Goal: Task Accomplishment & Management: Complete application form

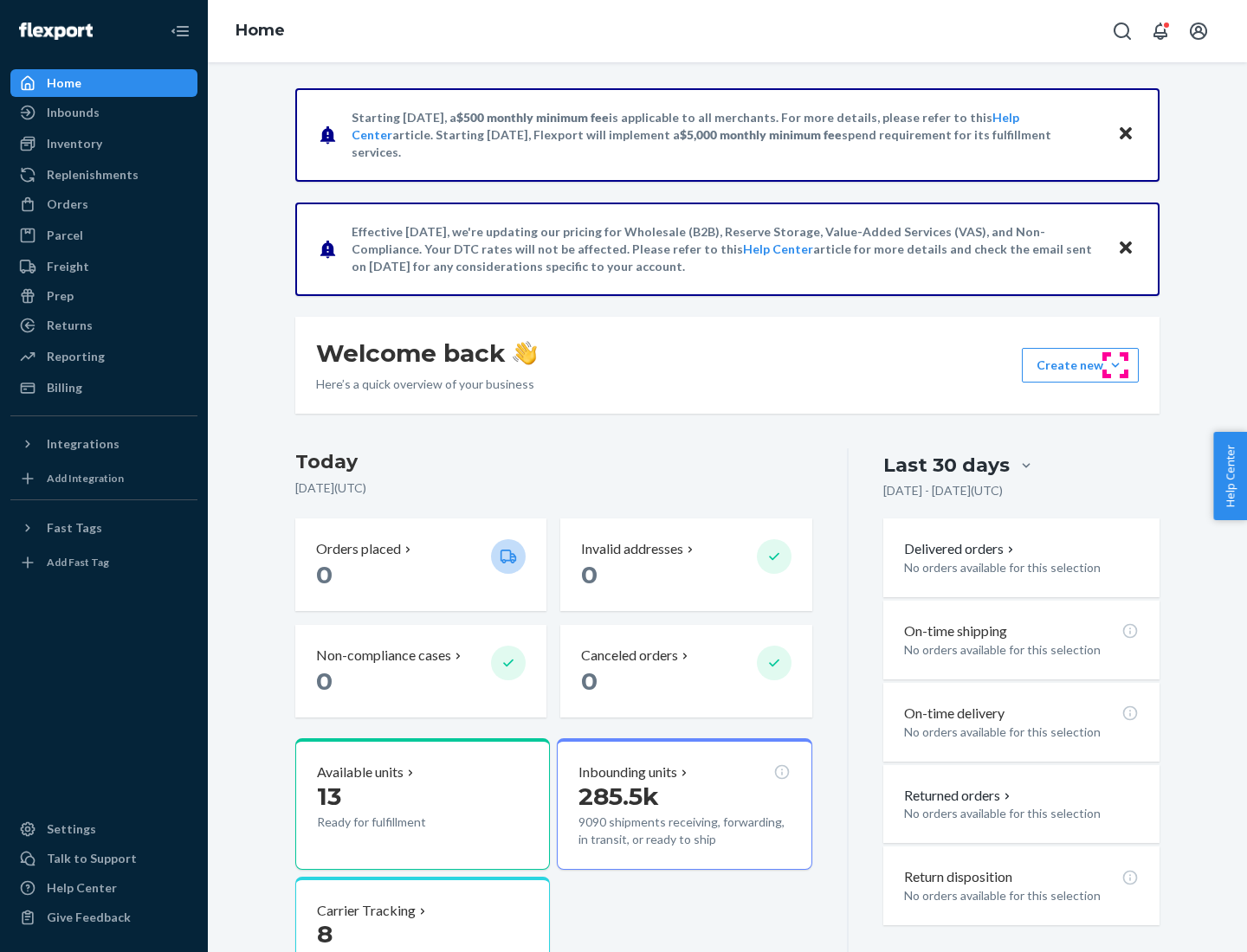
click at [1115, 365] on button "Create new Create new inbound Create new order Create new product" at bounding box center [1081, 365] width 117 height 34
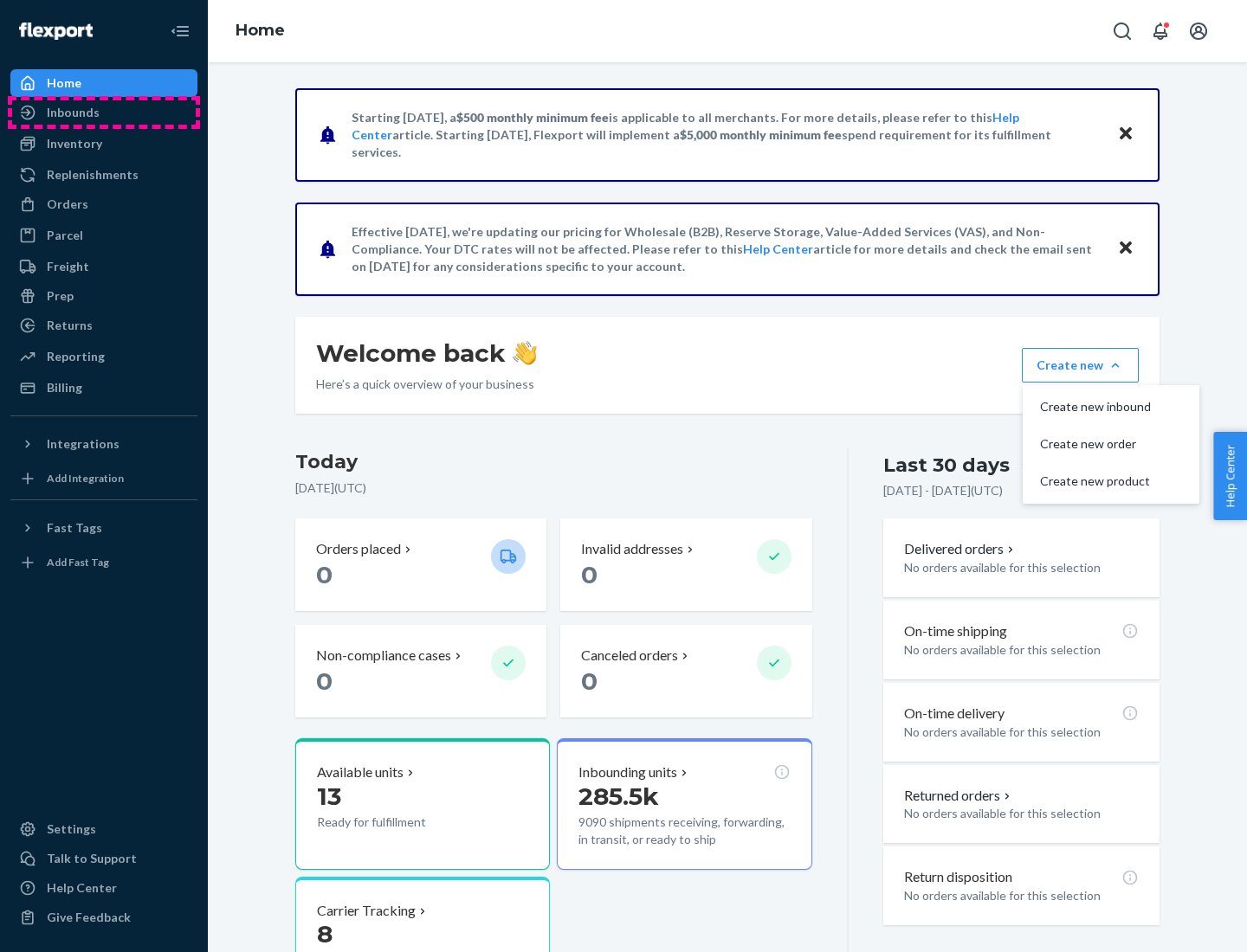
click at [104, 113] on div "Inbounds" at bounding box center [104, 112] width 184 height 24
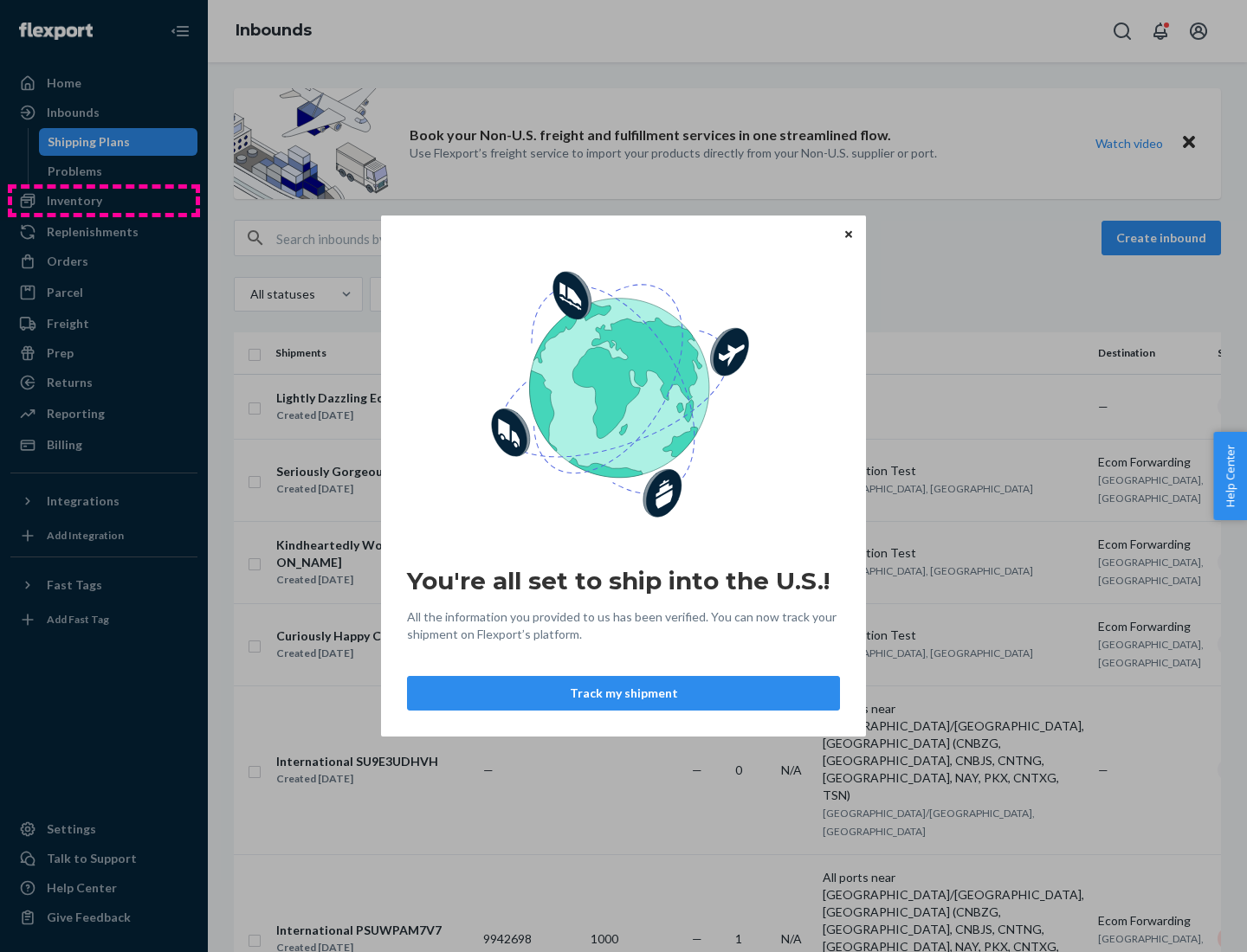
click at [104, 201] on div "You're all set to ship into the U.S.! All the information you provided to us ha…" at bounding box center [624, 476] width 1247 height 952
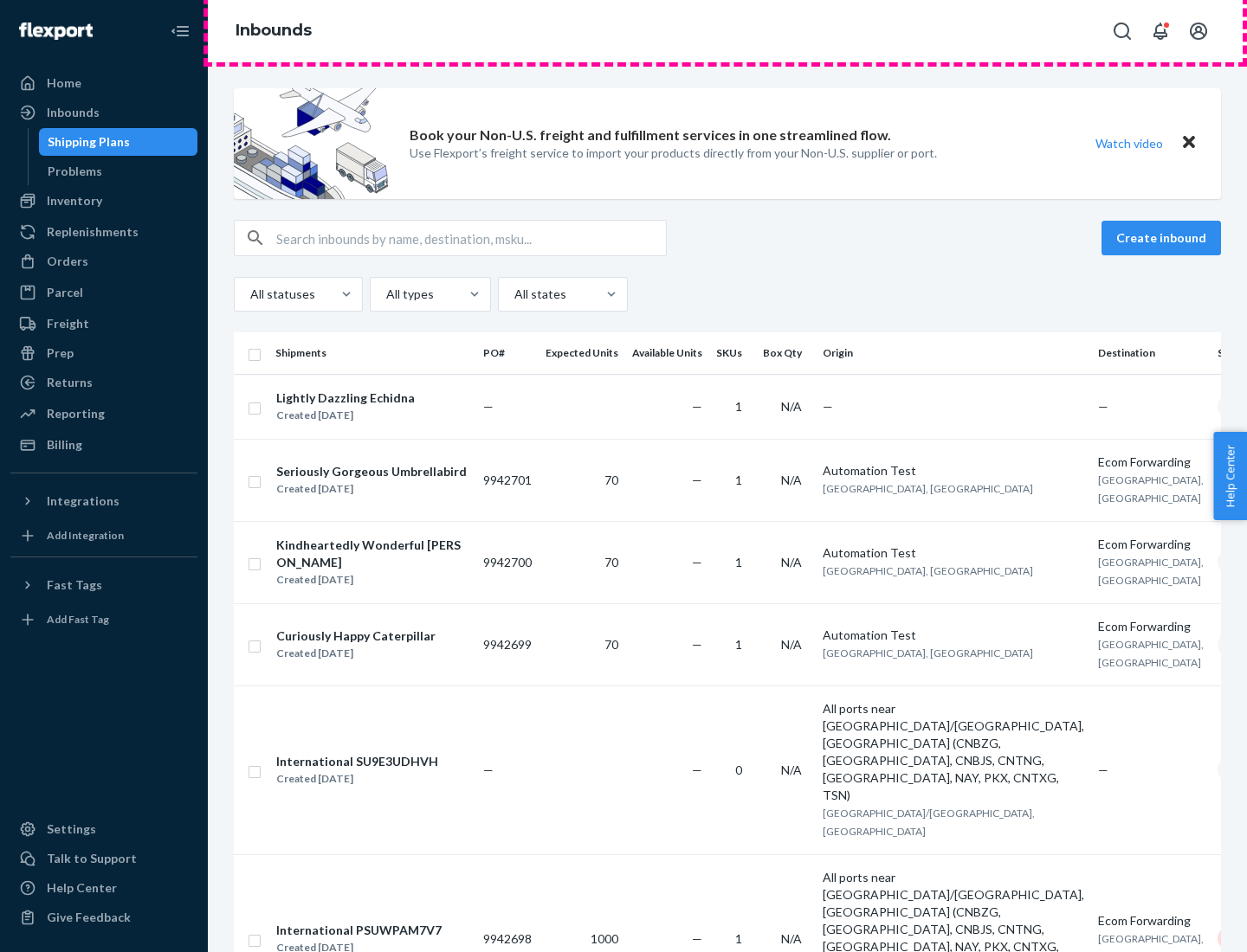
click at [728, 32] on div "Inbounds" at bounding box center [727, 31] width 1039 height 62
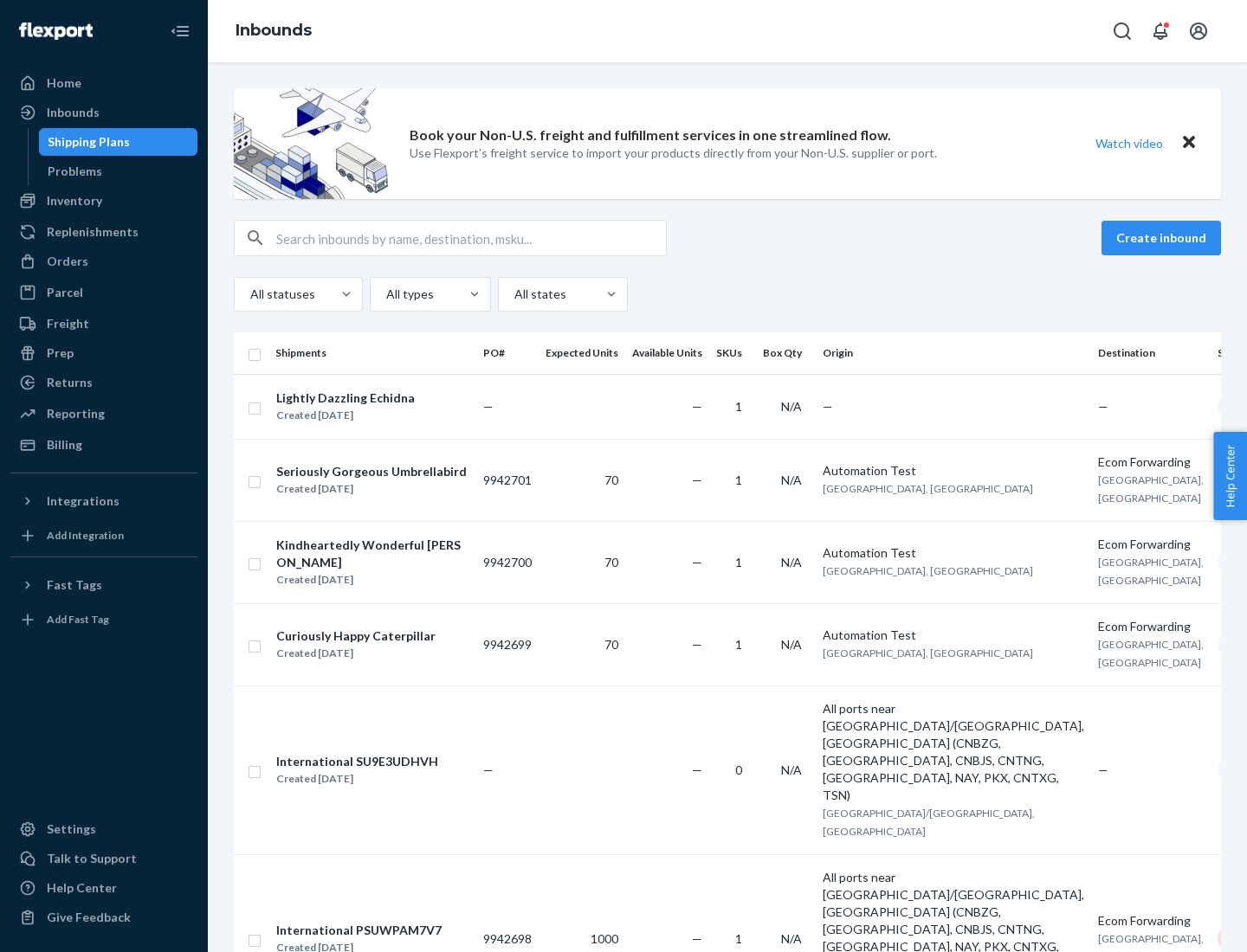
click at [728, 294] on div "All statuses All types All states" at bounding box center [727, 294] width 987 height 34
click at [86, 142] on div "Shipping Plans" at bounding box center [89, 141] width 82 height 17
click at [1164, 238] on button "Create inbound" at bounding box center [1161, 238] width 120 height 34
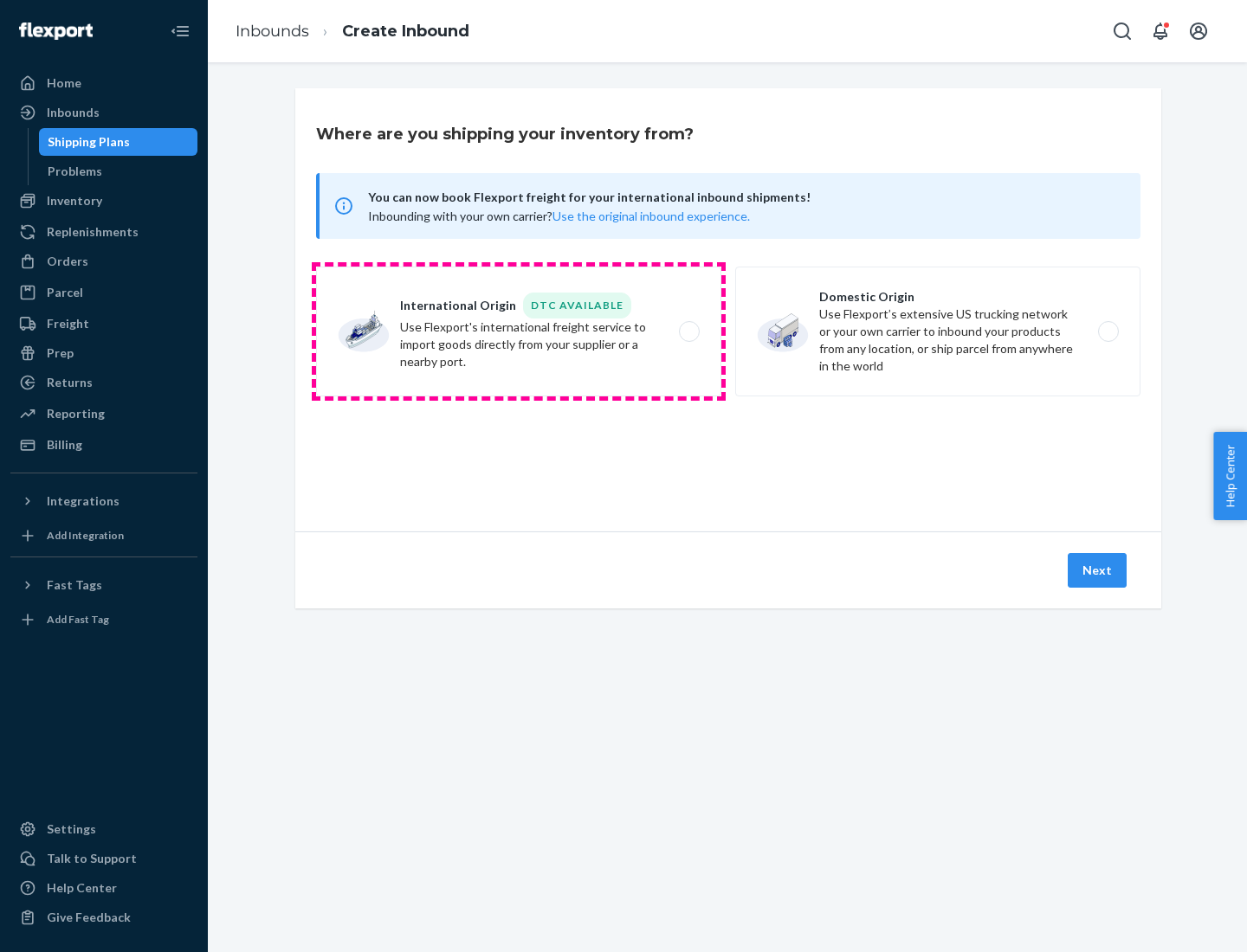
click at [518, 332] on label "International Origin DTC Available Use Flexport's international freight service…" at bounding box center [519, 332] width 405 height 130
click at [689, 332] on input "International Origin DTC Available Use Flexport's international freight service…" at bounding box center [694, 332] width 11 height 11
radio input "true"
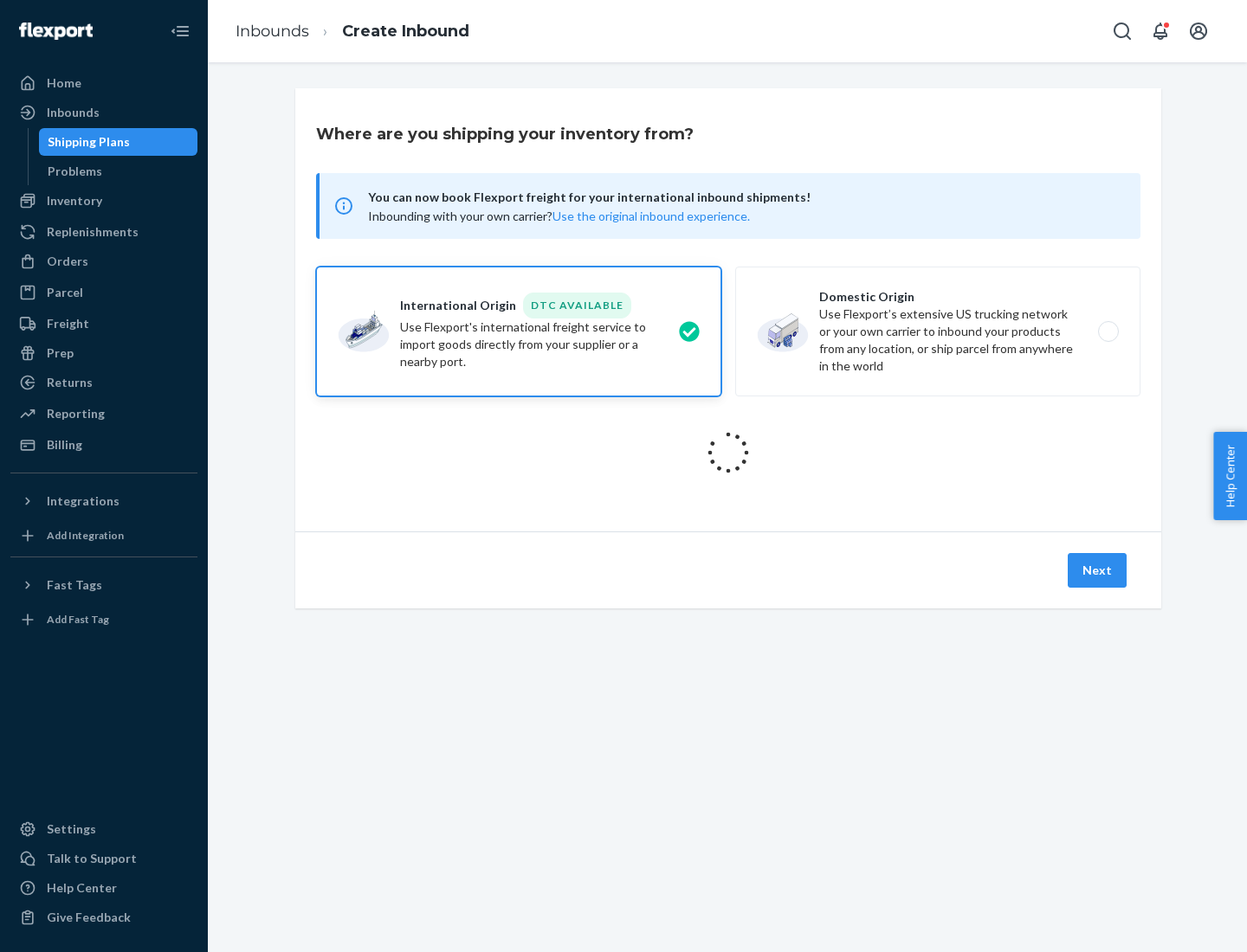
click at [729, 453] on icon at bounding box center [728, 452] width 49 height 49
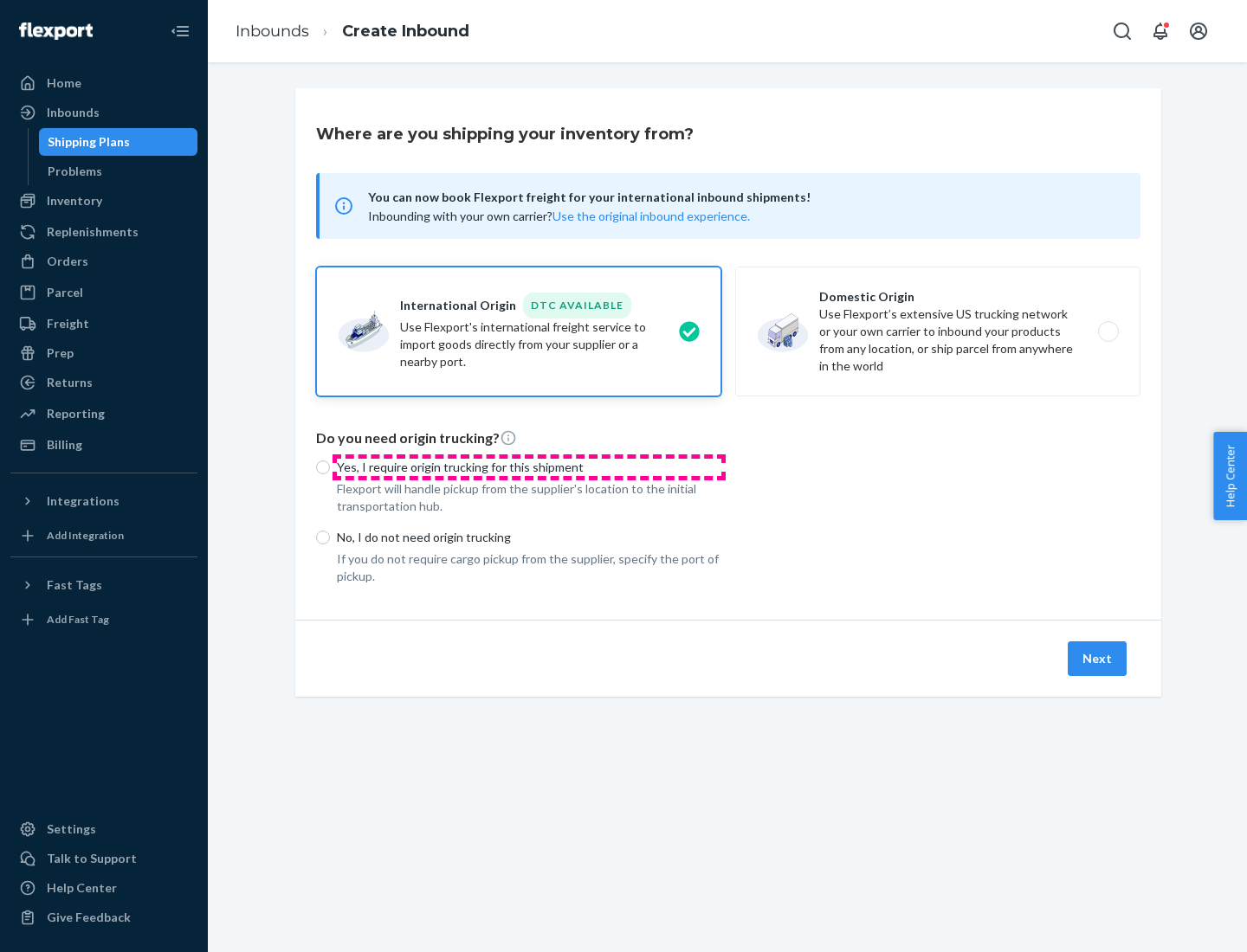
click at [529, 466] on p "Yes, I require origin trucking for this shipment" at bounding box center [529, 467] width 384 height 17
click at [330, 466] on input "Yes, I require origin trucking for this shipment" at bounding box center [323, 467] width 13 height 13
radio input "true"
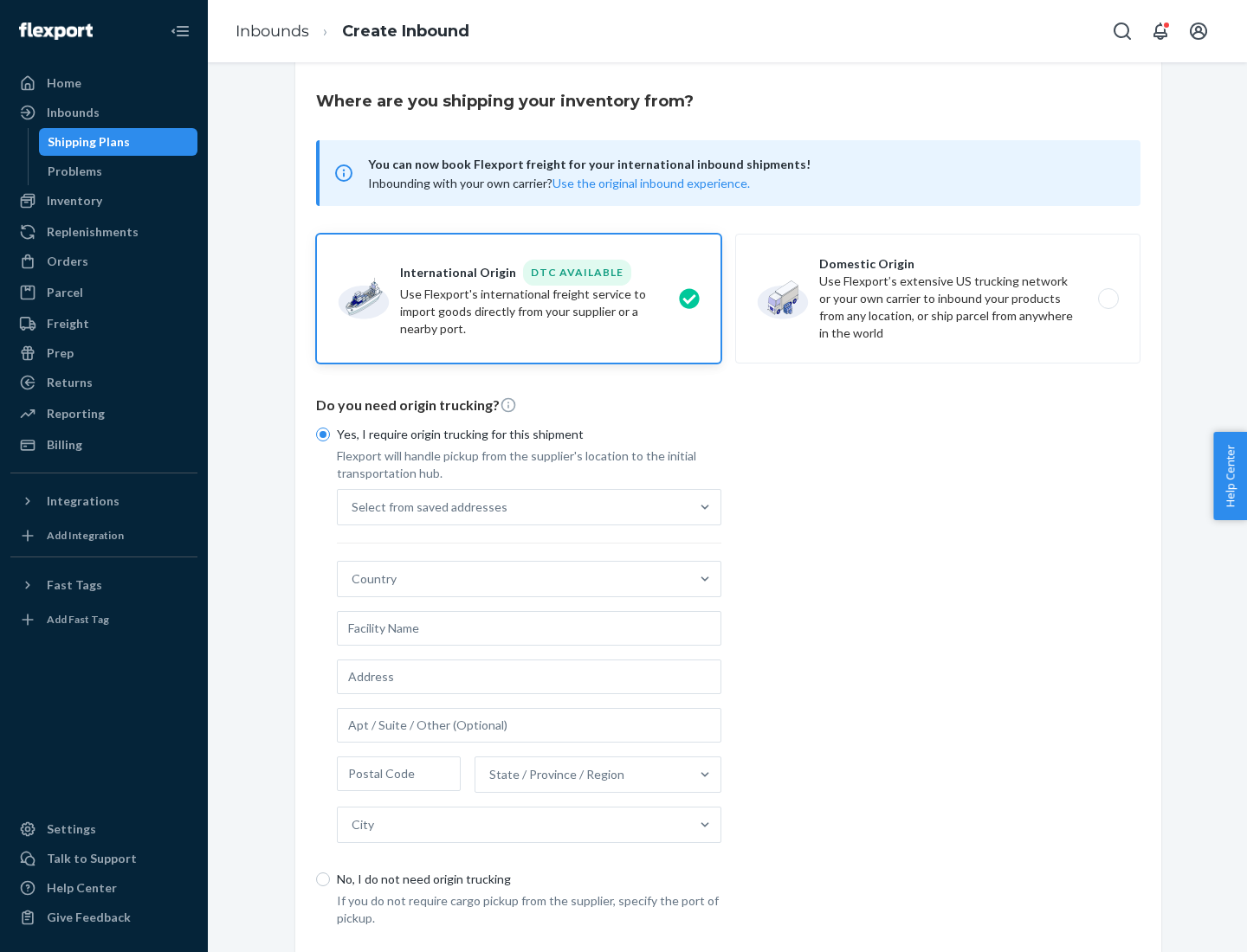
click at [514, 507] on div "Select from saved addresses" at bounding box center [514, 508] width 352 height 34
click at [353, 507] on input "Select from saved addresses" at bounding box center [353, 508] width 2 height 17
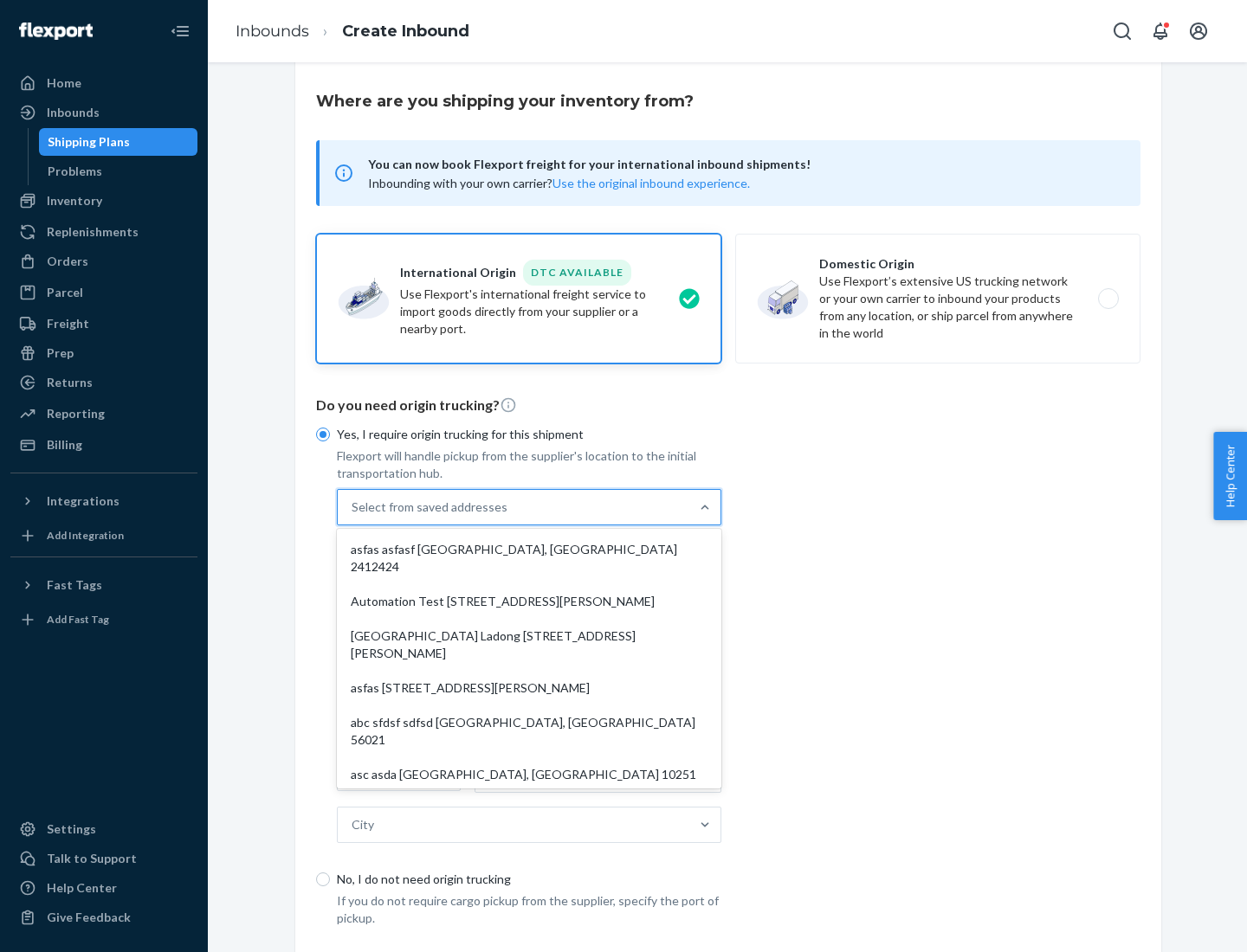
scroll to position [76, 0]
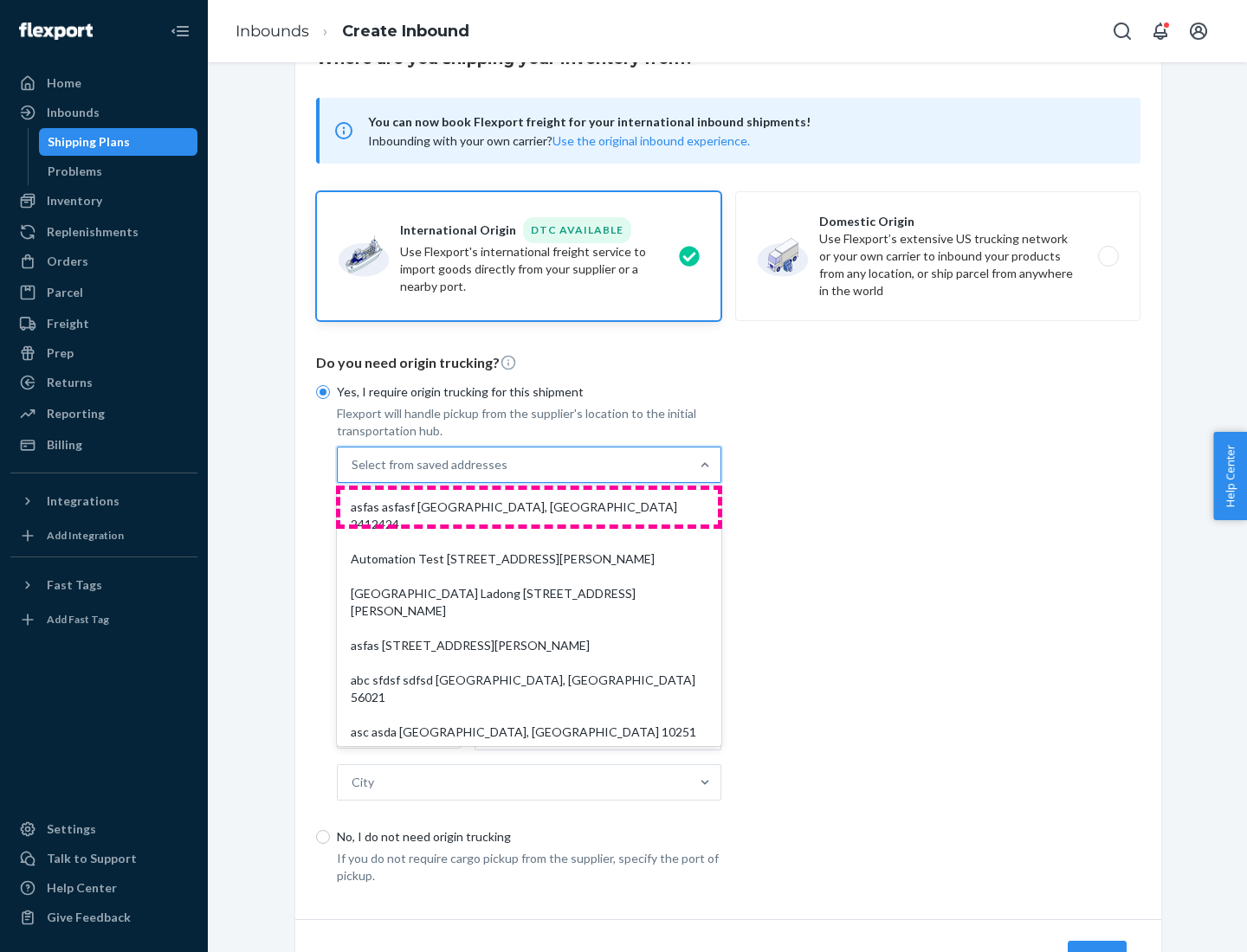
click at [529, 507] on div "asfas asfasf [GEOGRAPHIC_DATA], [GEOGRAPHIC_DATA] 2412424" at bounding box center [529, 516] width 378 height 52
click at [353, 473] on input "option asfas asfasf [GEOGRAPHIC_DATA], [GEOGRAPHIC_DATA] 2412424 focused, 1 of …" at bounding box center [353, 465] width 2 height 17
type input "asfas"
type input "asfasf"
type input "2412424"
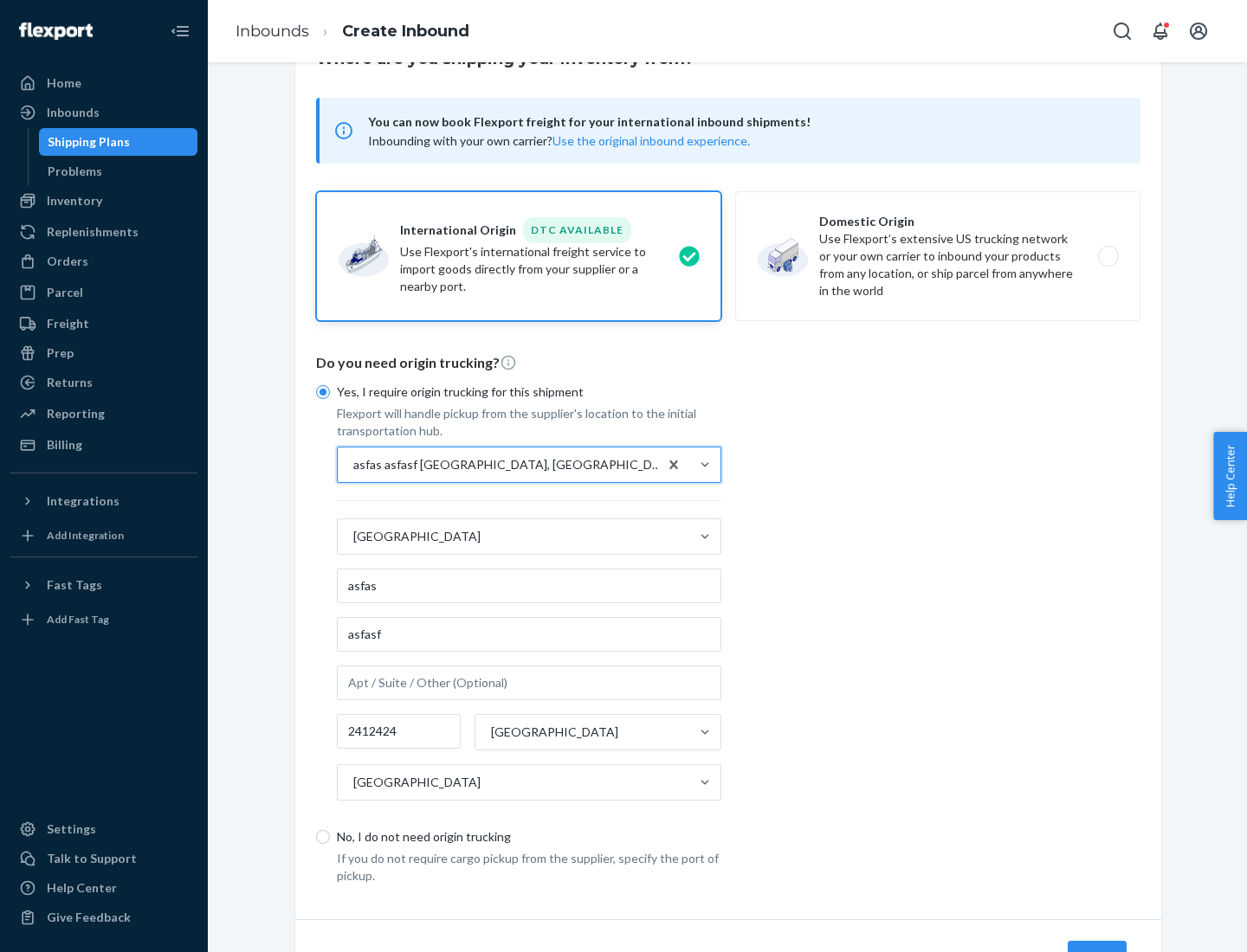
scroll to position [161, 0]
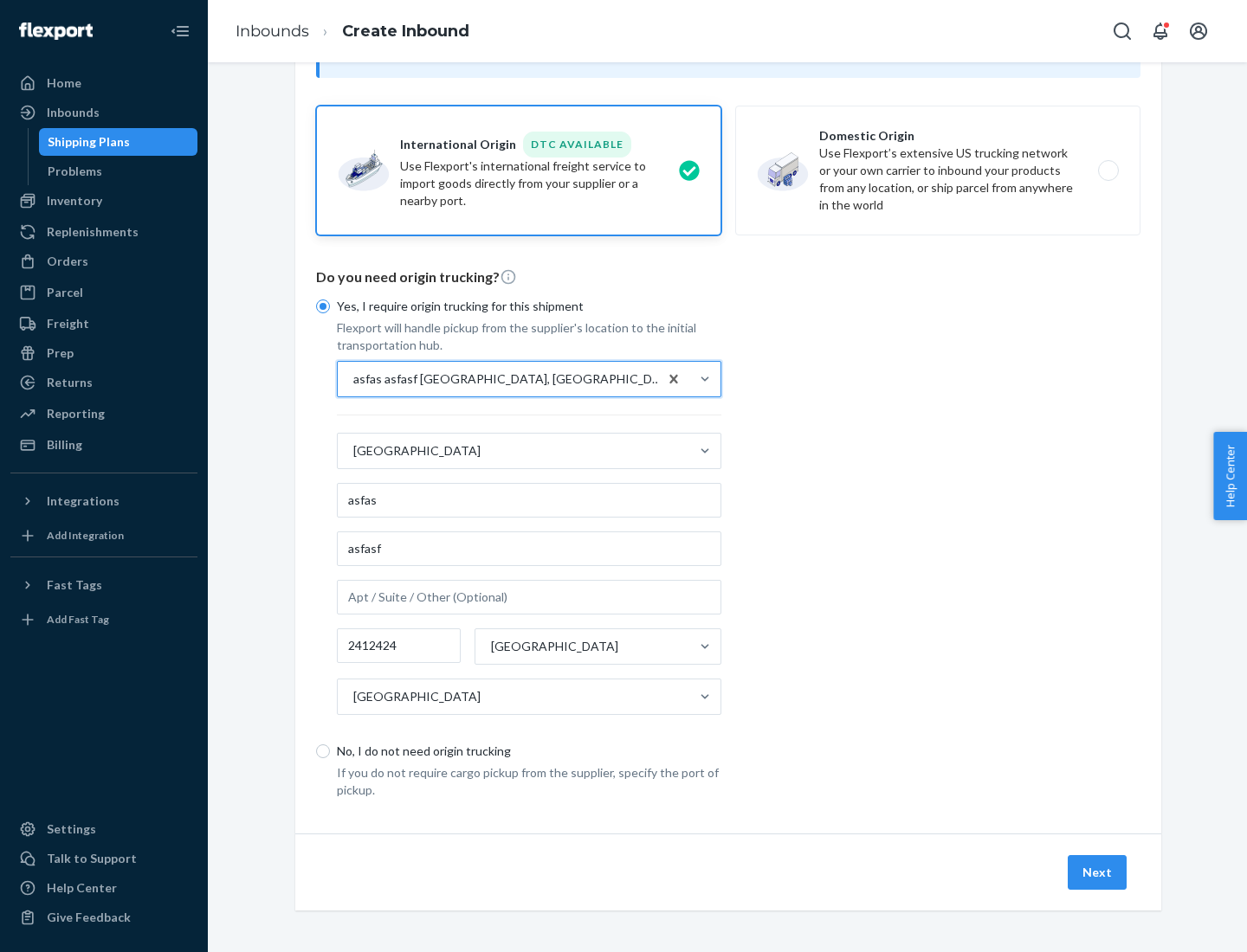
click at [1098, 872] on button "Next" at bounding box center [1098, 873] width 59 height 34
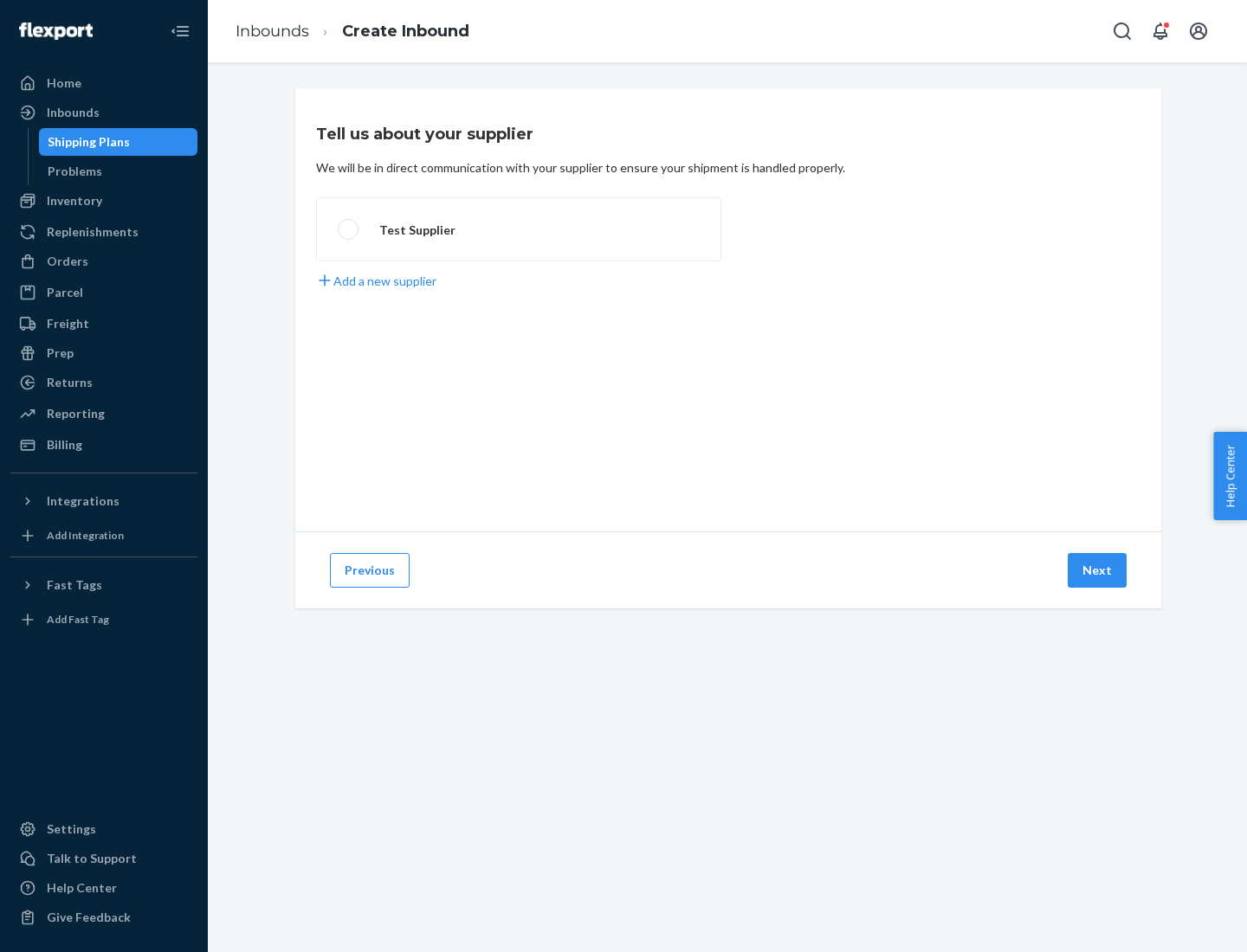
click at [518, 229] on label "Test Supplier" at bounding box center [519, 228] width 405 height 64
click at [349, 229] on input "Test Supplier" at bounding box center [343, 230] width 11 height 11
radio input "true"
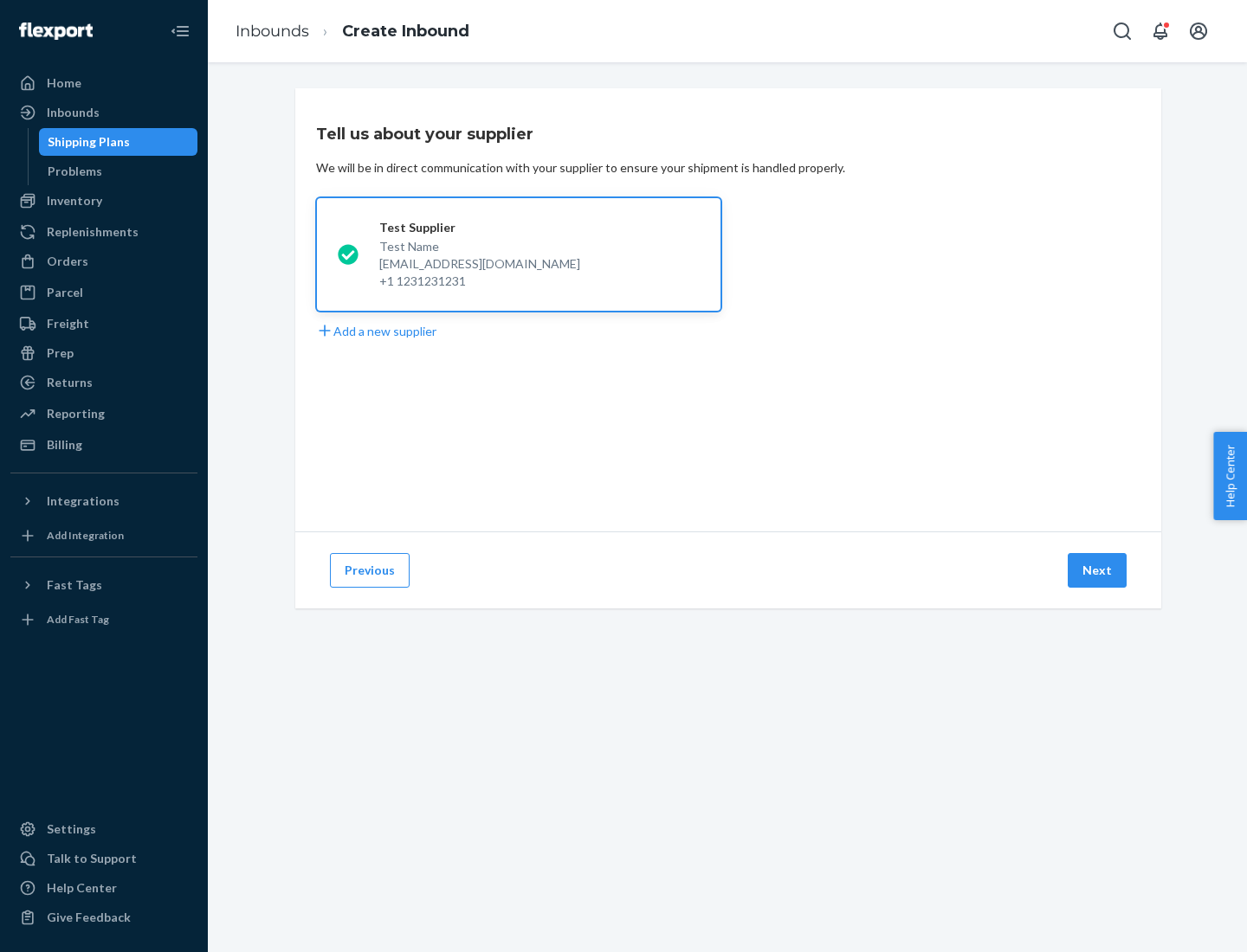
click at [1098, 571] on button "Next" at bounding box center [1098, 571] width 59 height 34
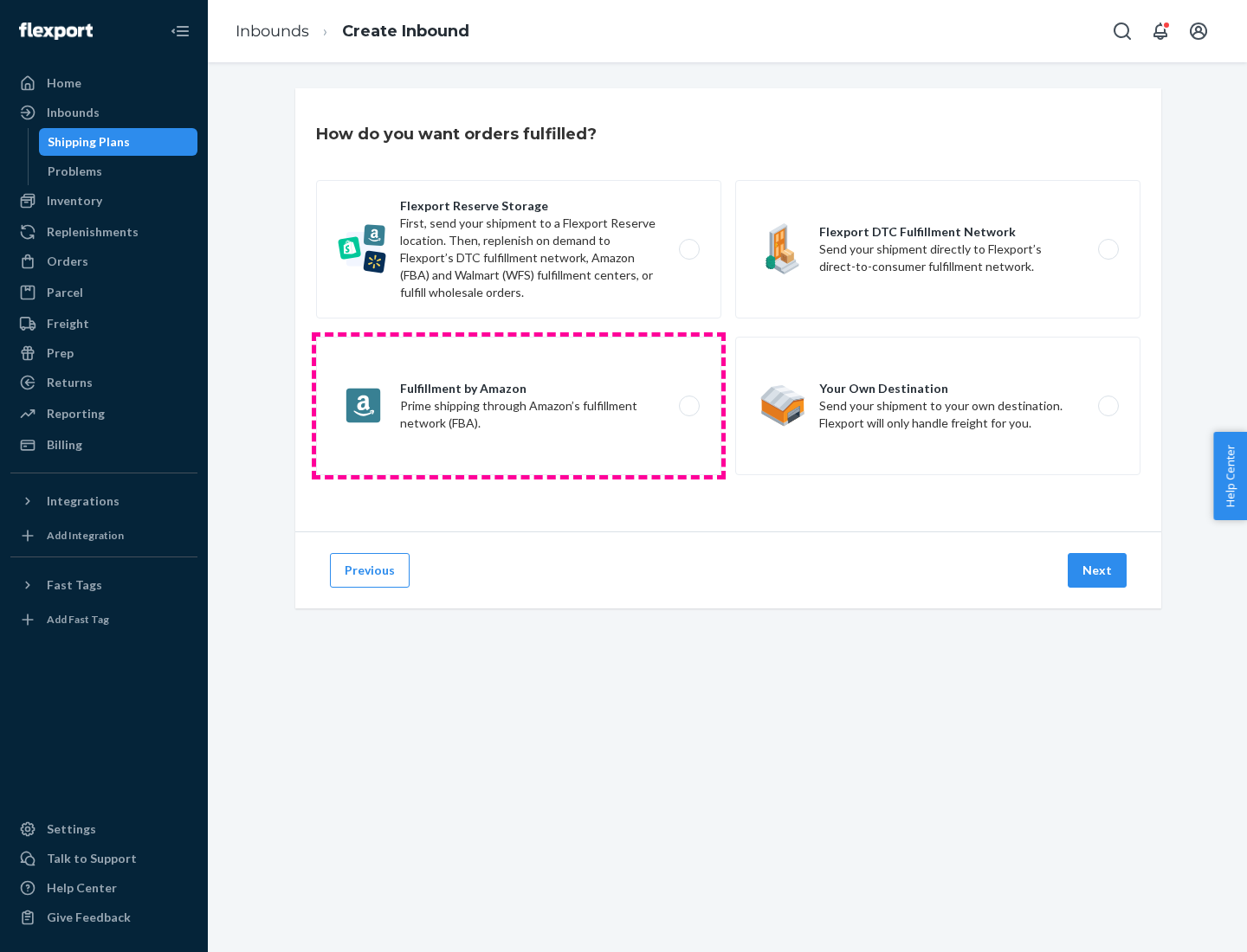
click at [518, 406] on label "Fulfillment by Amazon Prime shipping through Amazon’s fulfillment network (FBA)." at bounding box center [519, 405] width 405 height 139
click at [689, 406] on input "Fulfillment by Amazon Prime shipping through Amazon’s fulfillment network (FBA)." at bounding box center [694, 406] width 11 height 11
radio input "true"
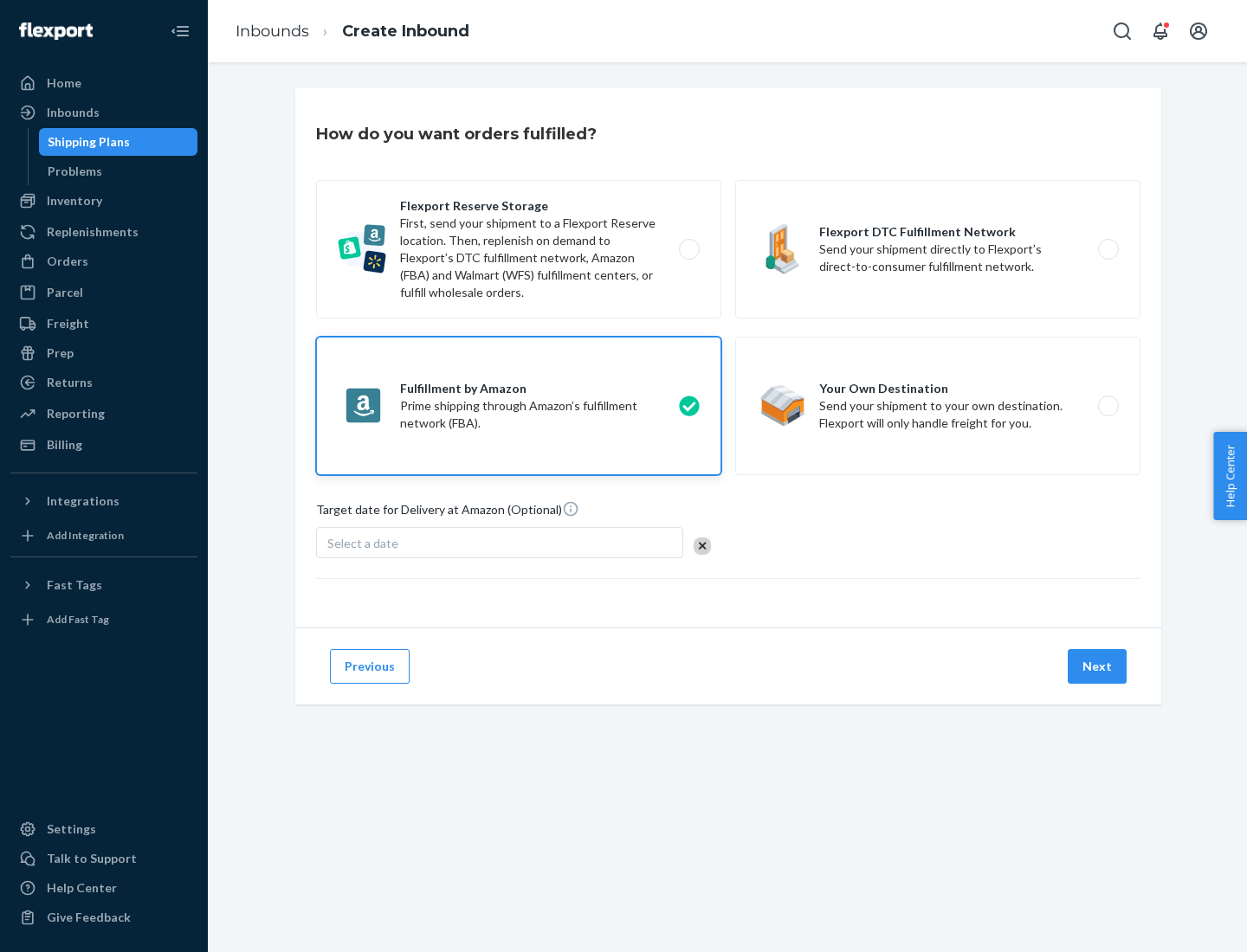
click at [1098, 666] on button "Next" at bounding box center [1098, 666] width 59 height 34
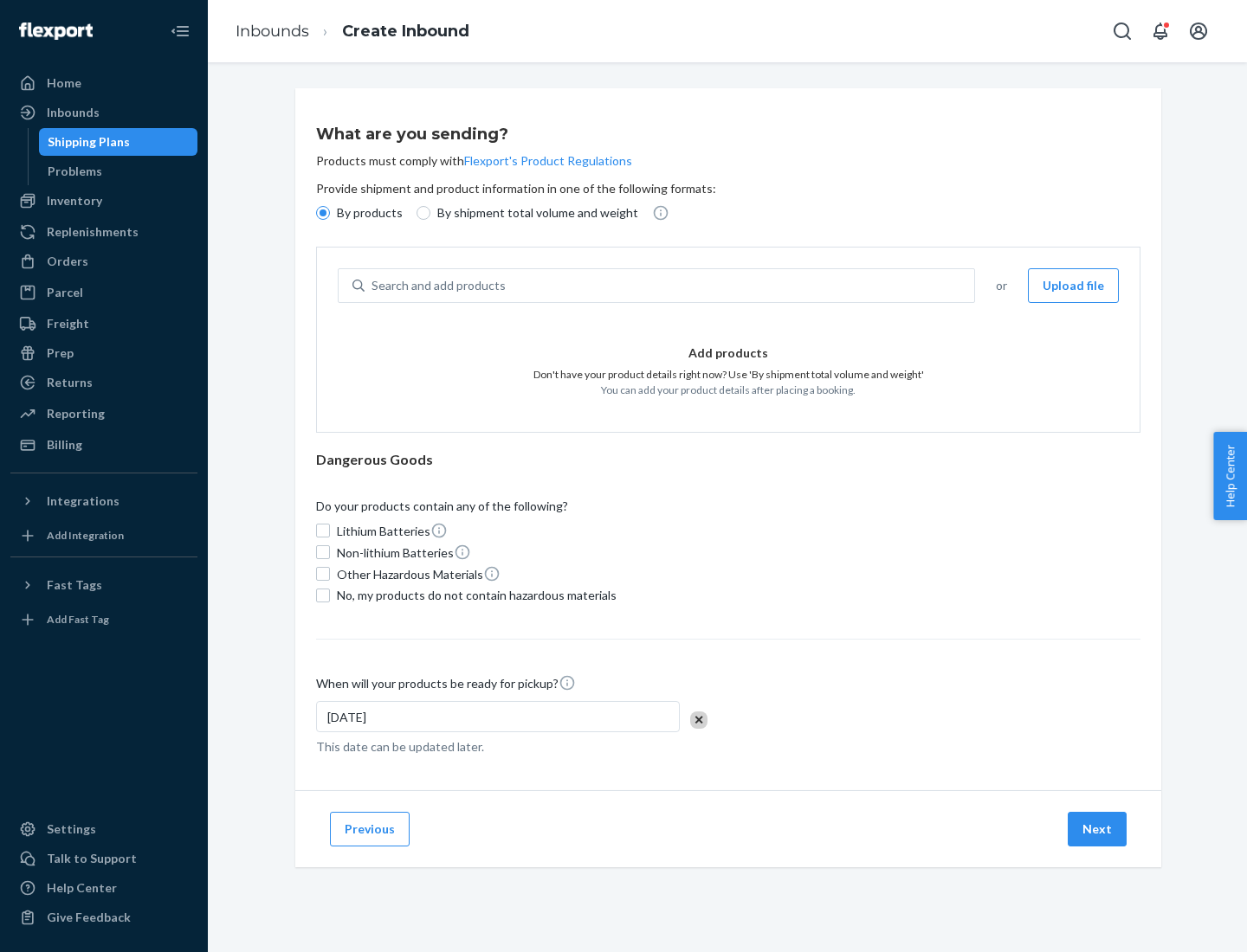
click at [533, 213] on p "By shipment total volume and weight" at bounding box center [537, 213] width 201 height 17
click at [430, 213] on input "By shipment total volume and weight" at bounding box center [424, 213] width 13 height 13
radio input "true"
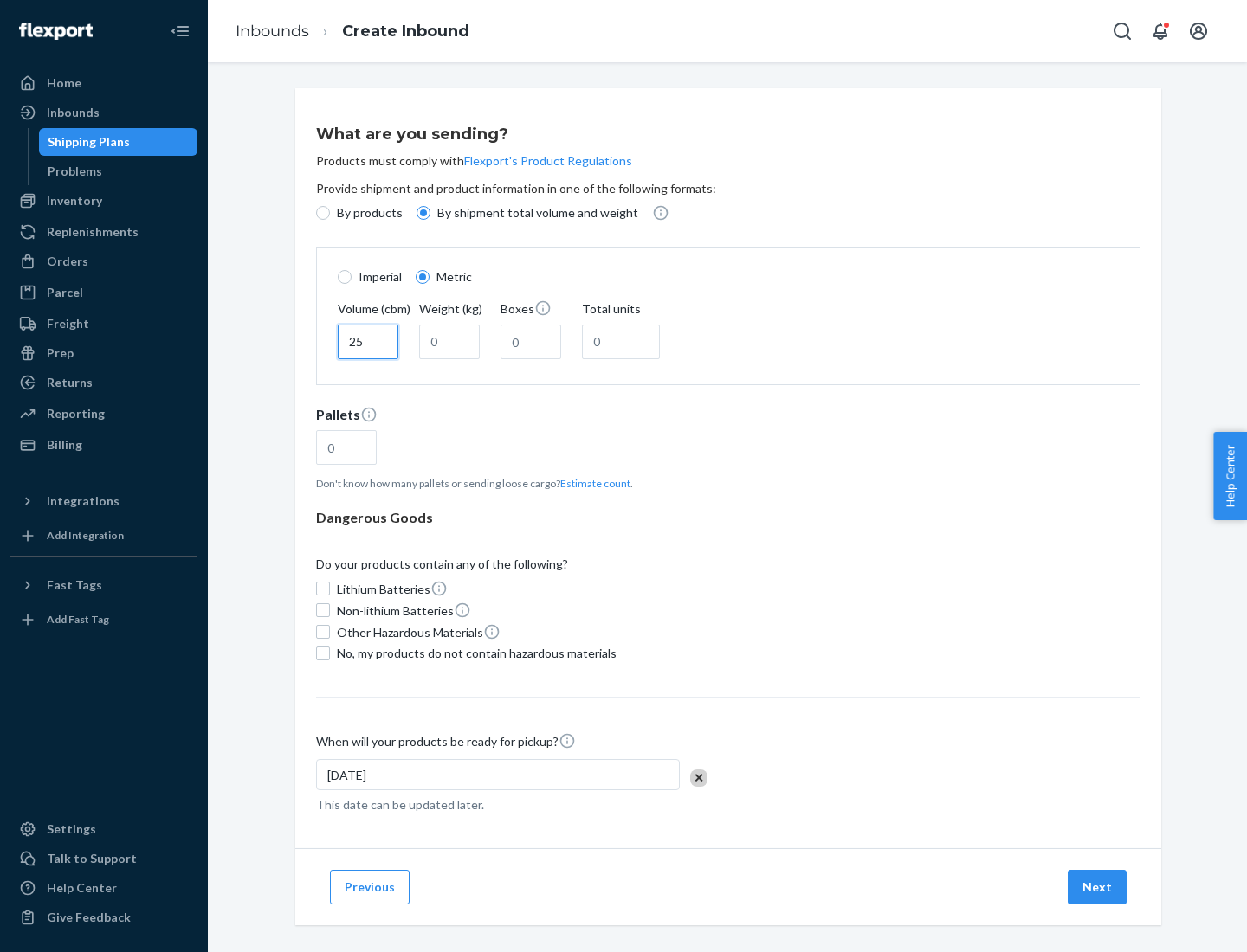
type input "25"
type input "100"
type input "50"
type input "500"
click at [591, 483] on button "Estimate count" at bounding box center [595, 483] width 70 height 14
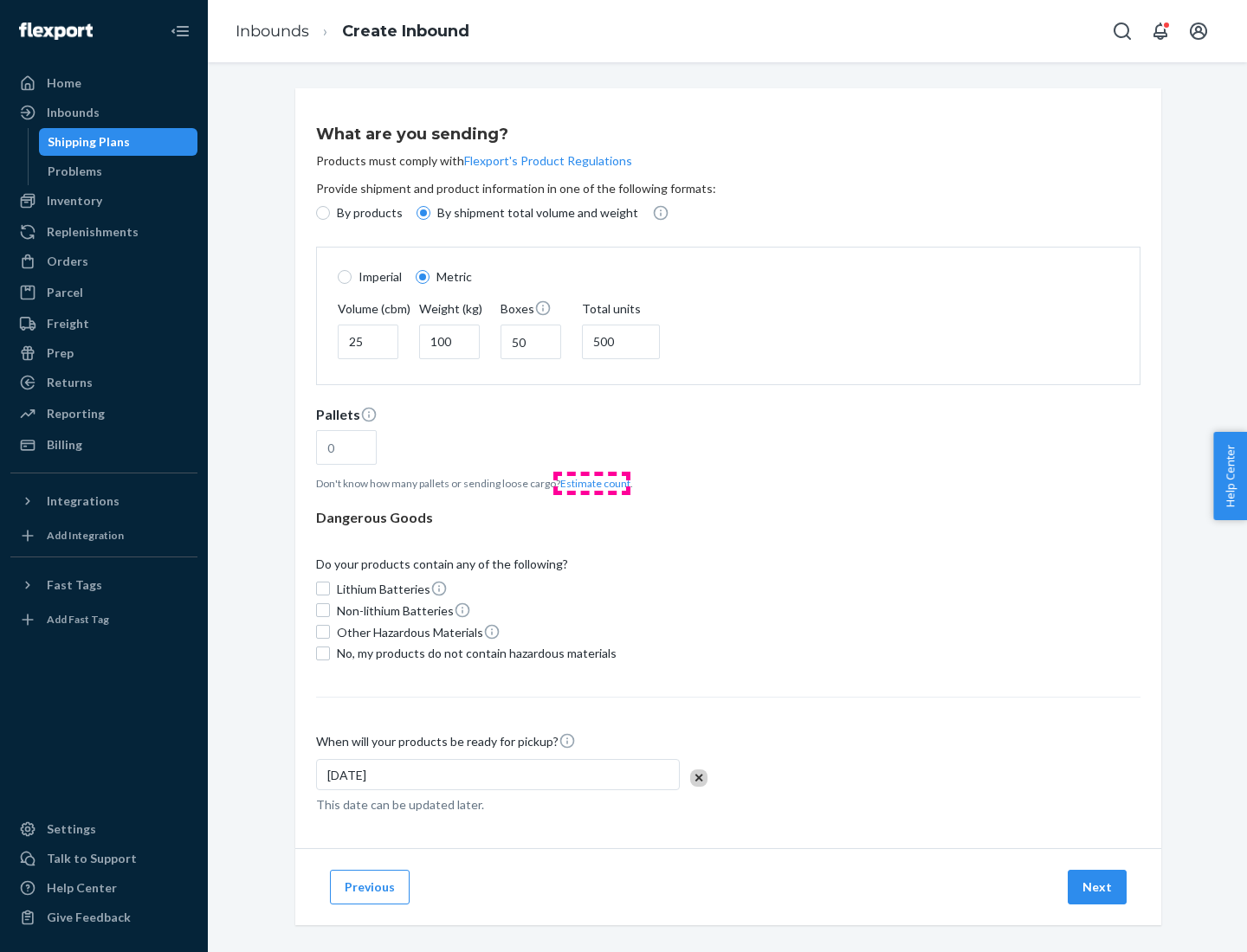
type input "16"
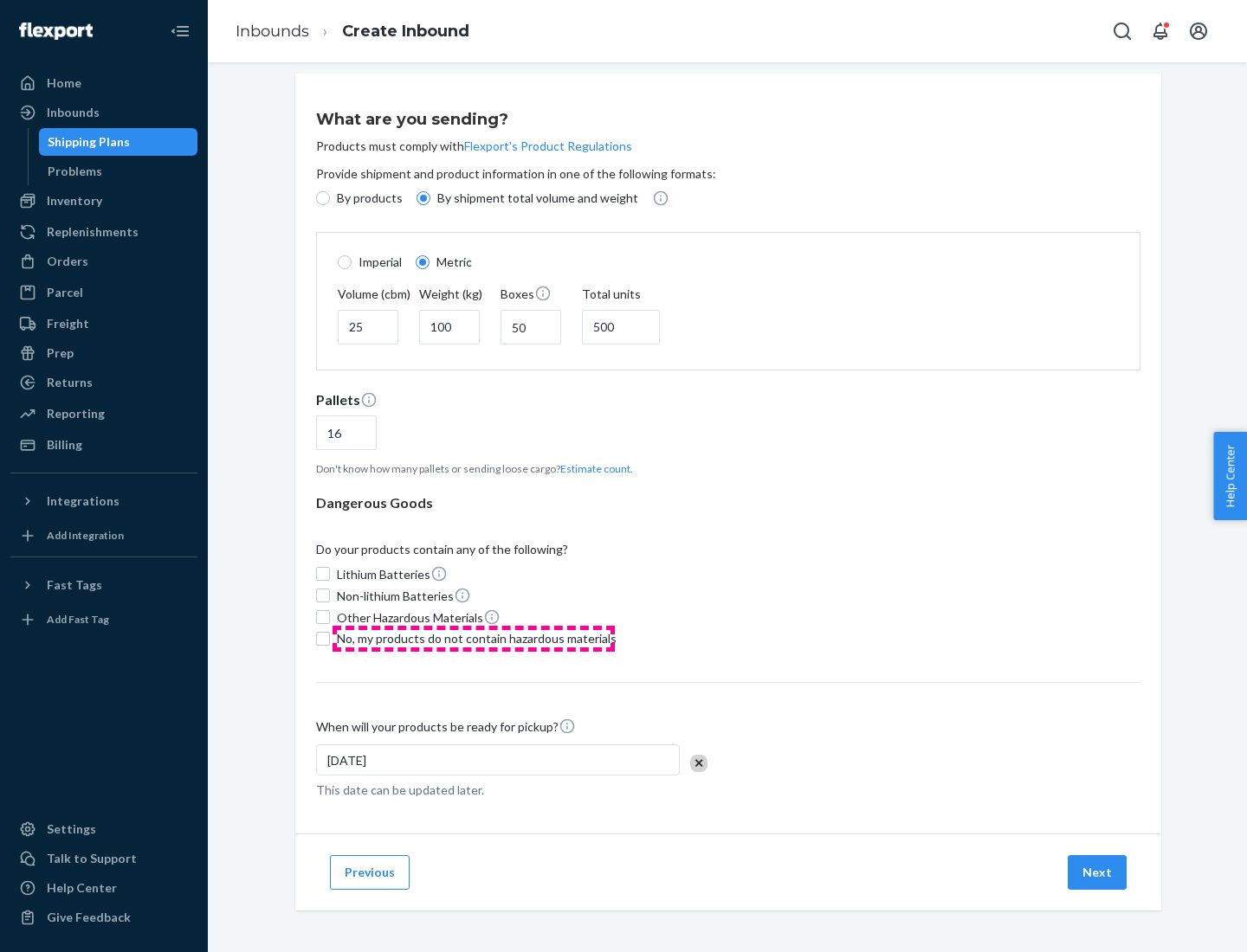
click at [473, 638] on span "No, my products do not contain hazardous materials" at bounding box center [476, 638] width 279 height 17
click at [330, 638] on input "No, my products do not contain hazardous materials" at bounding box center [323, 638] width 13 height 13
checkbox input "true"
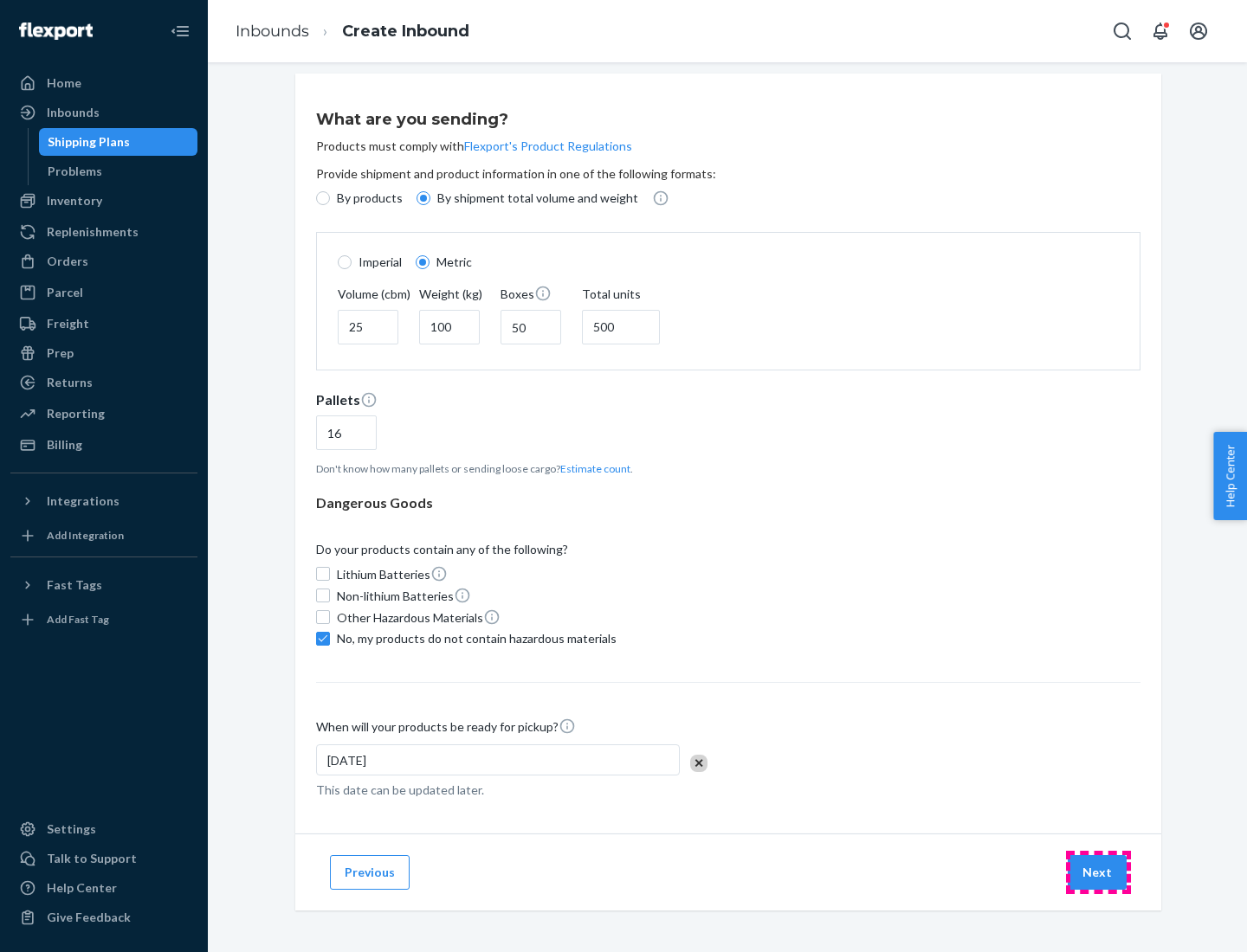
click at [1098, 872] on button "Next" at bounding box center [1098, 873] width 59 height 34
